Goal: Task Accomplishment & Management: Manage account settings

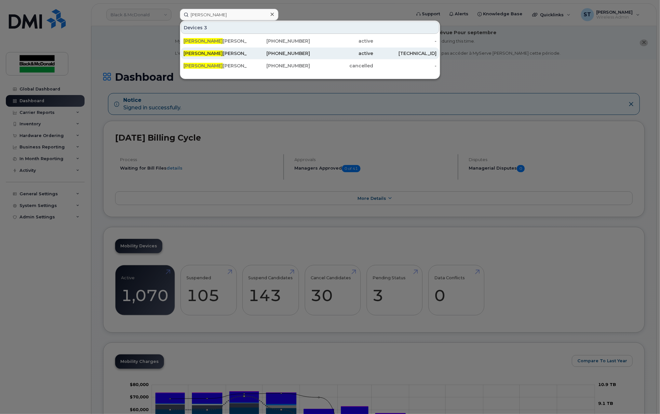
type input "hamid"
click at [231, 51] on div "Hamid Moradian Ipad YONDR Project" at bounding box center [215, 53] width 63 height 7
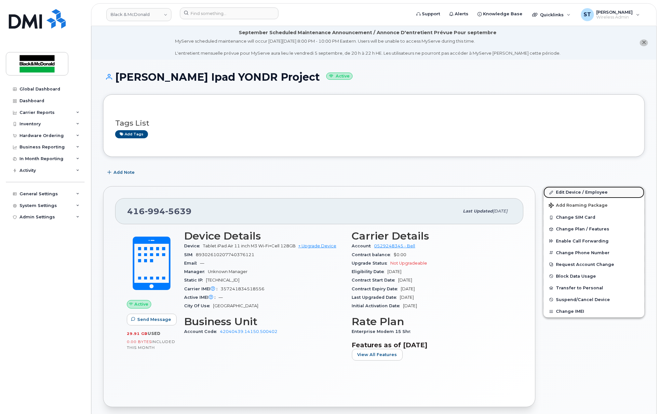
click at [586, 190] on link "Edit Device / Employee" at bounding box center [594, 192] width 101 height 12
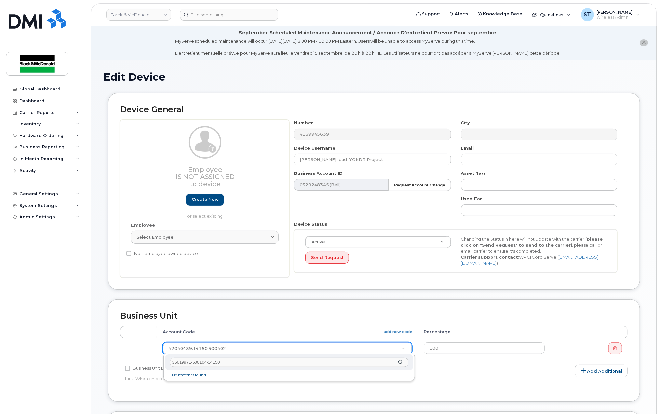
click at [212, 364] on input "35019971-500104-14150" at bounding box center [289, 362] width 238 height 9
click at [211, 364] on input "35019971-500104-14150" at bounding box center [289, 362] width 238 height 9
click at [209, 364] on input "35019971-500104-14150" at bounding box center [289, 362] width 238 height 9
click at [193, 362] on input "35019971-500104.14150" at bounding box center [289, 362] width 238 height 9
click at [236, 363] on input "35019971.500104.14150" at bounding box center [289, 362] width 238 height 9
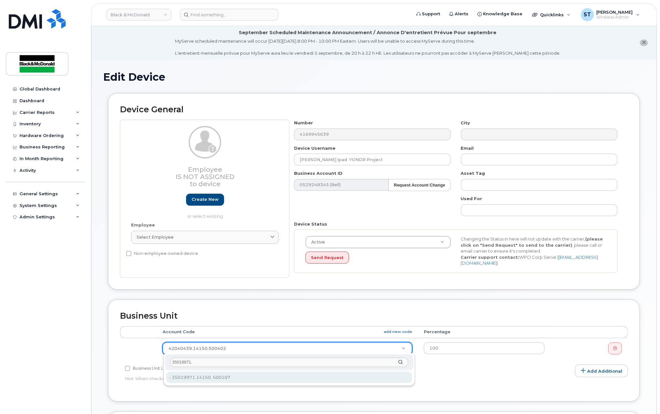
type input "35019971."
type input "33989085"
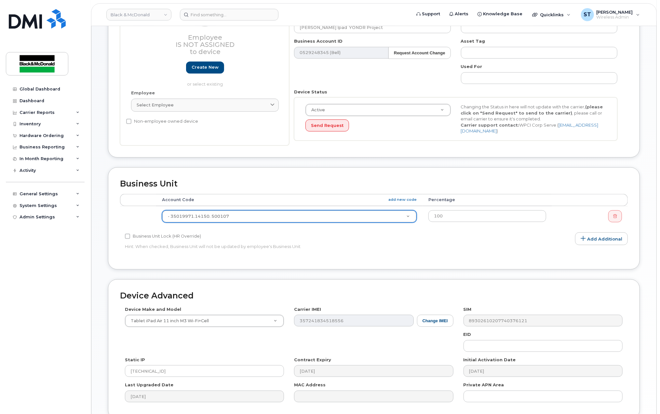
scroll to position [191, 0]
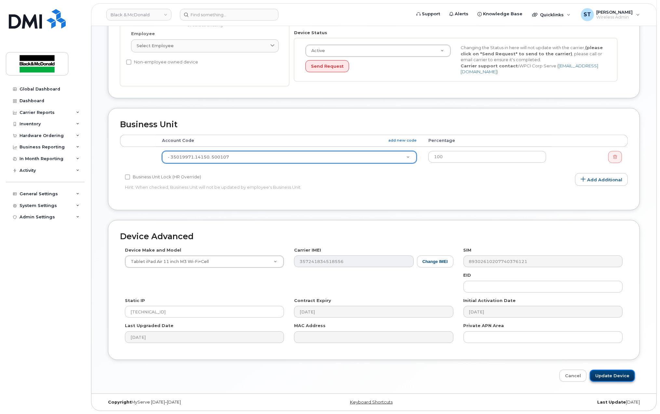
click at [613, 375] on input "Update Device" at bounding box center [612, 376] width 45 height 12
type input "Saving..."
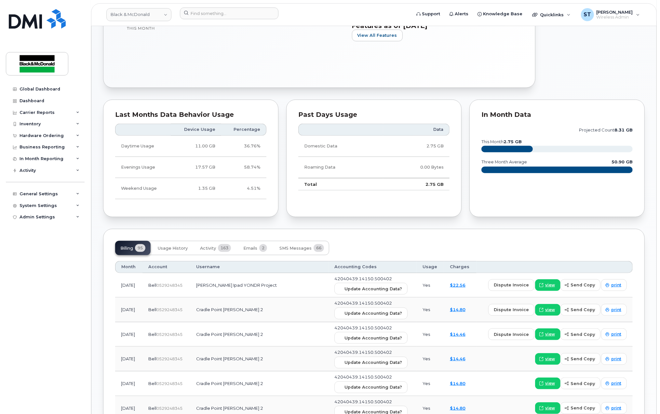
scroll to position [260, 0]
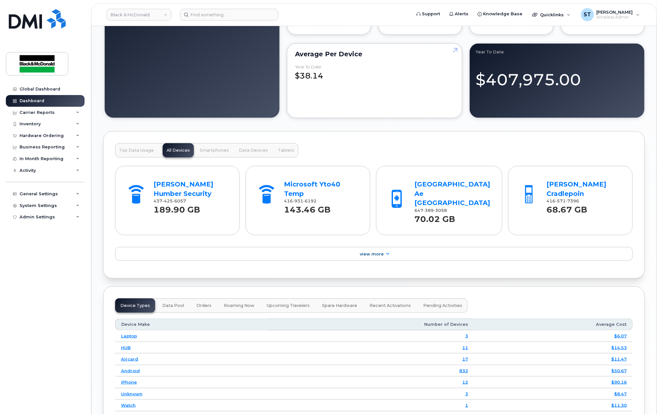
scroll to position [763, 0]
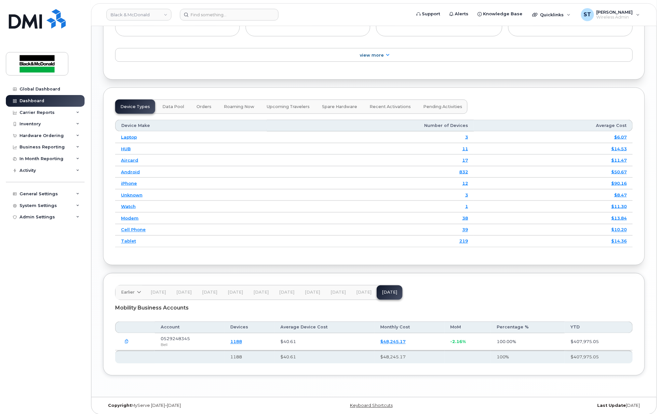
click at [389, 339] on link "$48,245.17" at bounding box center [392, 341] width 25 height 5
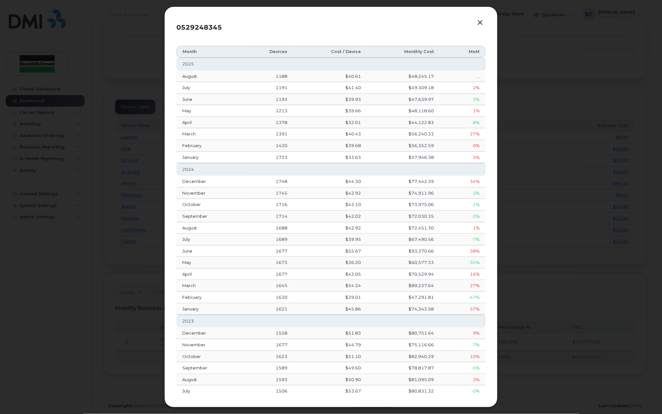
click at [546, 151] on div at bounding box center [331, 207] width 662 height 414
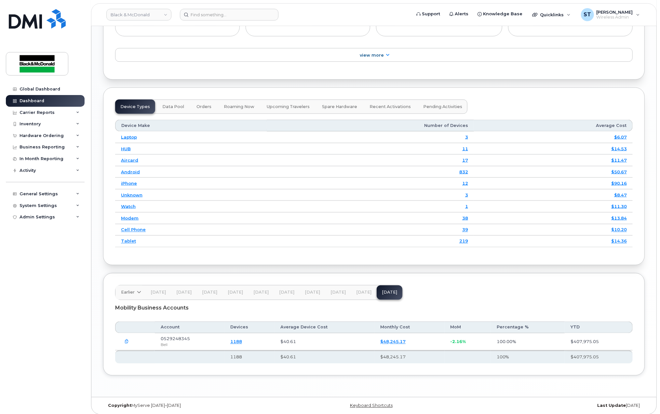
click at [164, 336] on span "0529248345" at bounding box center [175, 338] width 29 height 5
click at [127, 340] on icon "button" at bounding box center [127, 342] width 4 height 4
click at [137, 353] on span "All Files" at bounding box center [143, 353] width 16 height 5
click at [123, 353] on input "All Files" at bounding box center [121, 352] width 3 height 3
checkbox input "true"
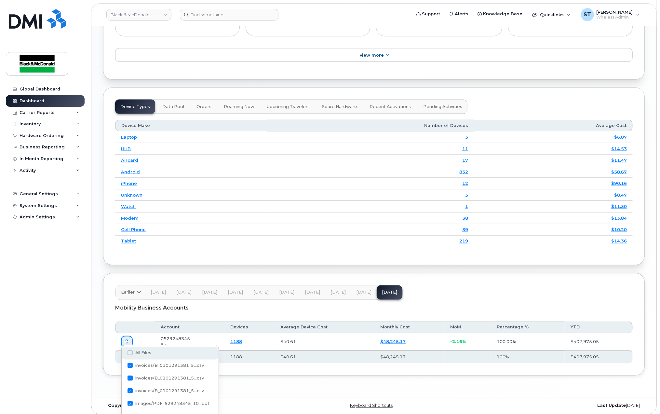
checkbox input "true"
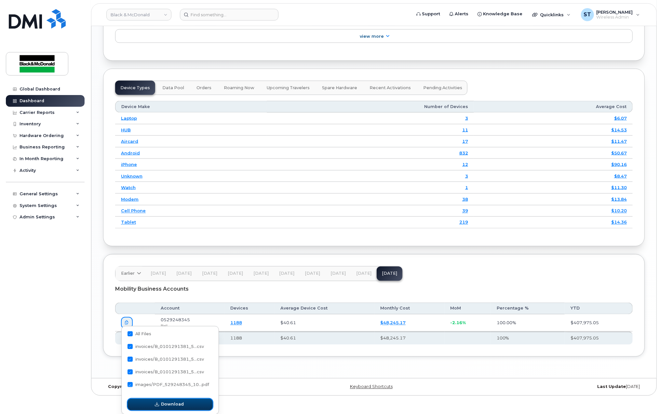
click at [160, 404] on span "button" at bounding box center [157, 404] width 6 height 6
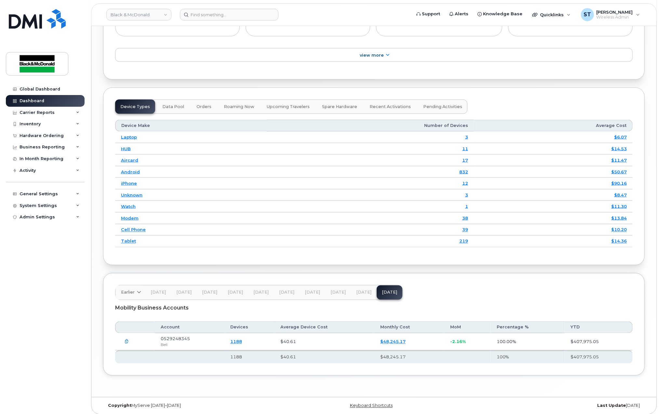
scroll to position [759, 0]
